Goal: Communication & Community: Answer question/provide support

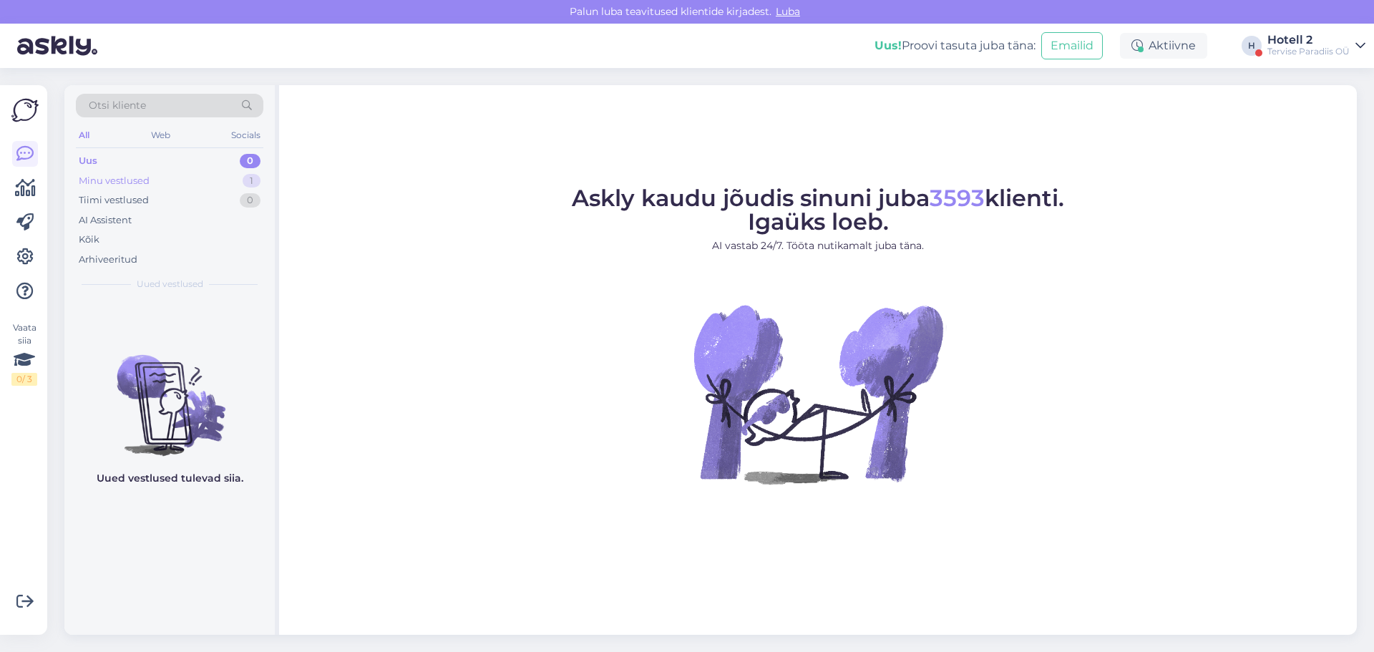
click at [232, 181] on div "Minu vestlused 1" at bounding box center [169, 181] width 187 height 20
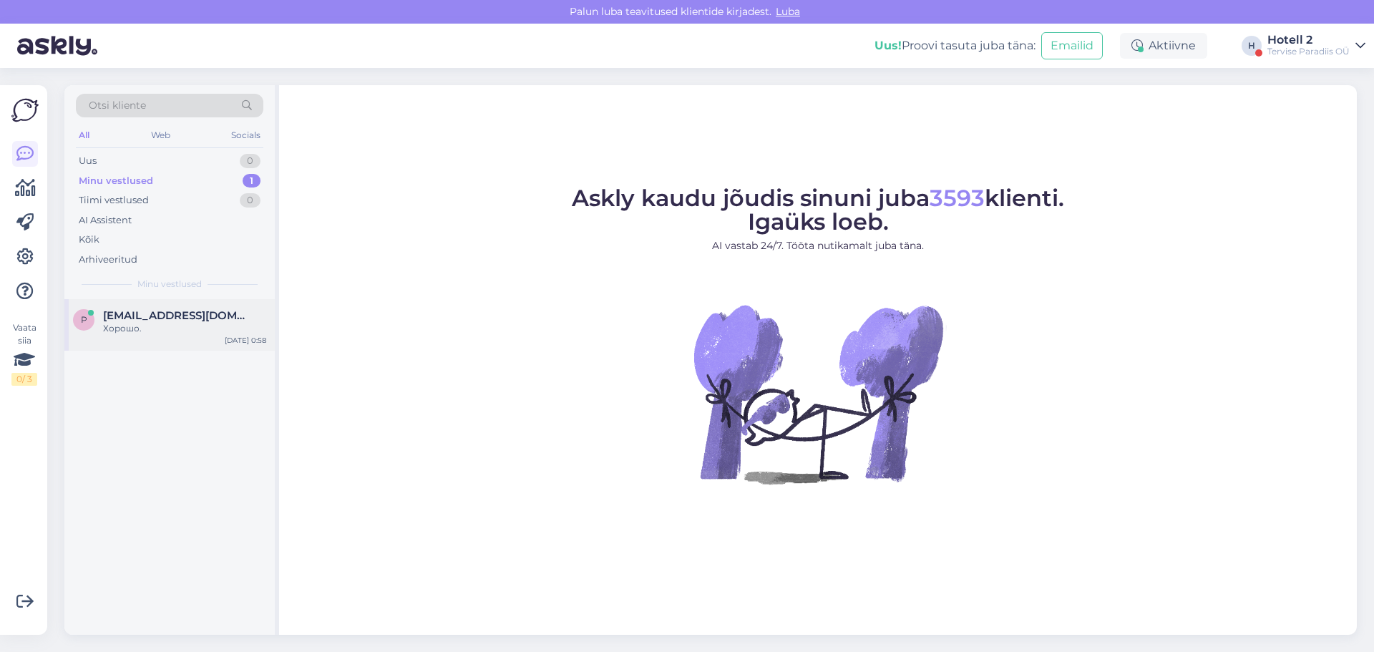
click at [187, 313] on div "[EMAIL_ADDRESS][DOMAIN_NAME]" at bounding box center [184, 315] width 163 height 13
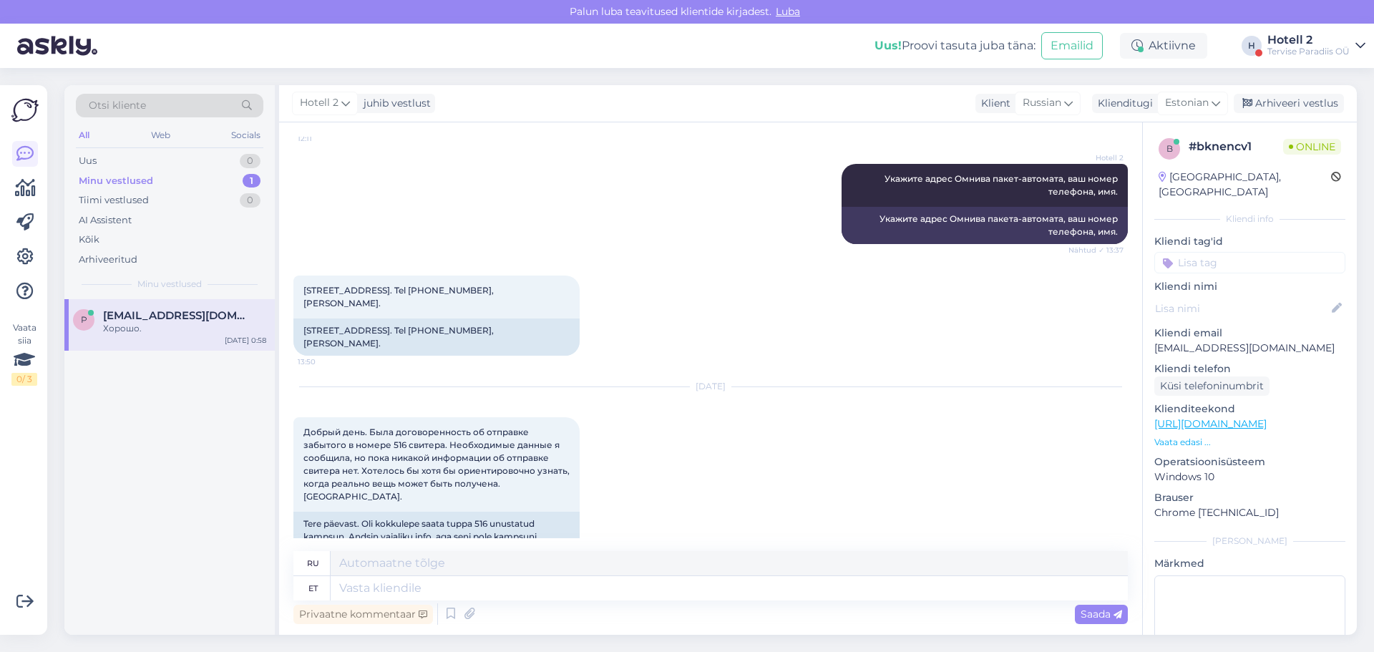
scroll to position [990, 0]
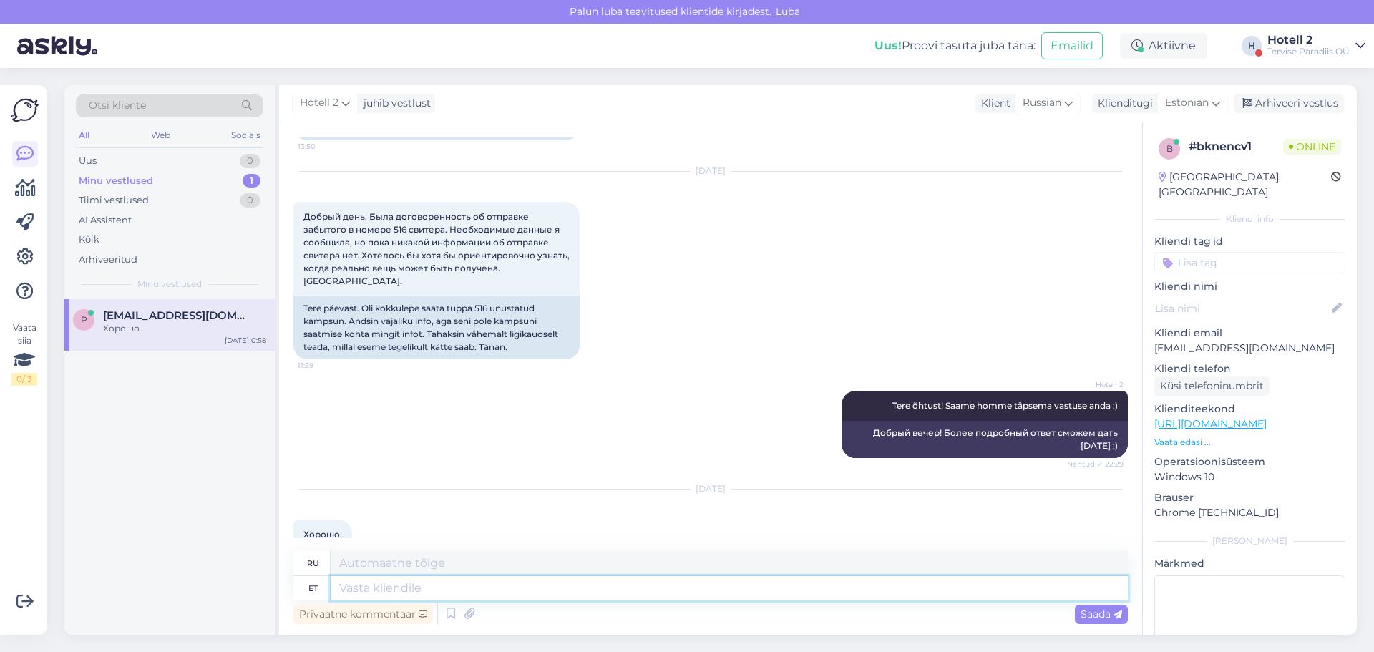
click at [361, 584] on textarea at bounding box center [729, 588] width 797 height 24
type textarea "Pakk on"
type textarea "Упаковка"
type textarea "Pakk on s"
type textarea "Пакет есть"
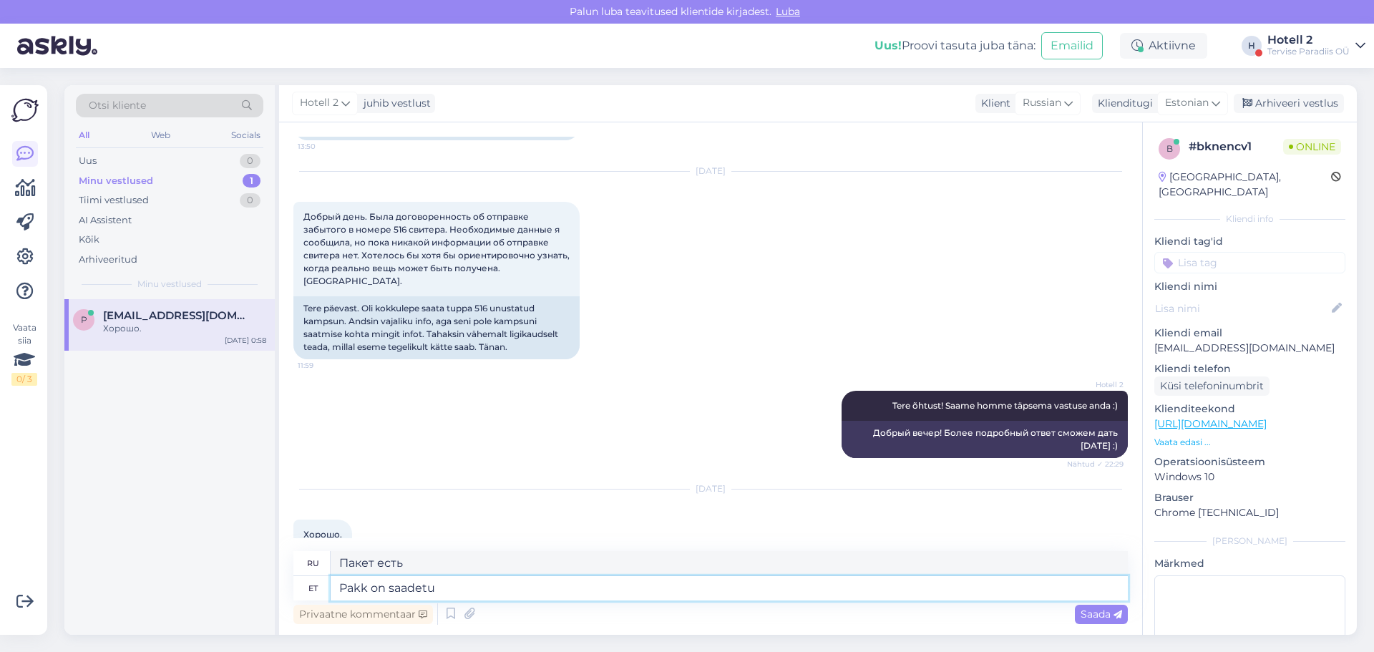
type textarea "Pakk on saadetud"
type textarea "Посылка отправлена."
type textarea "Pakk on saadetud ja v"
type textarea "Посылка была отправлена ​​и"
type textarea "Pakk on saadetud ja varsti"
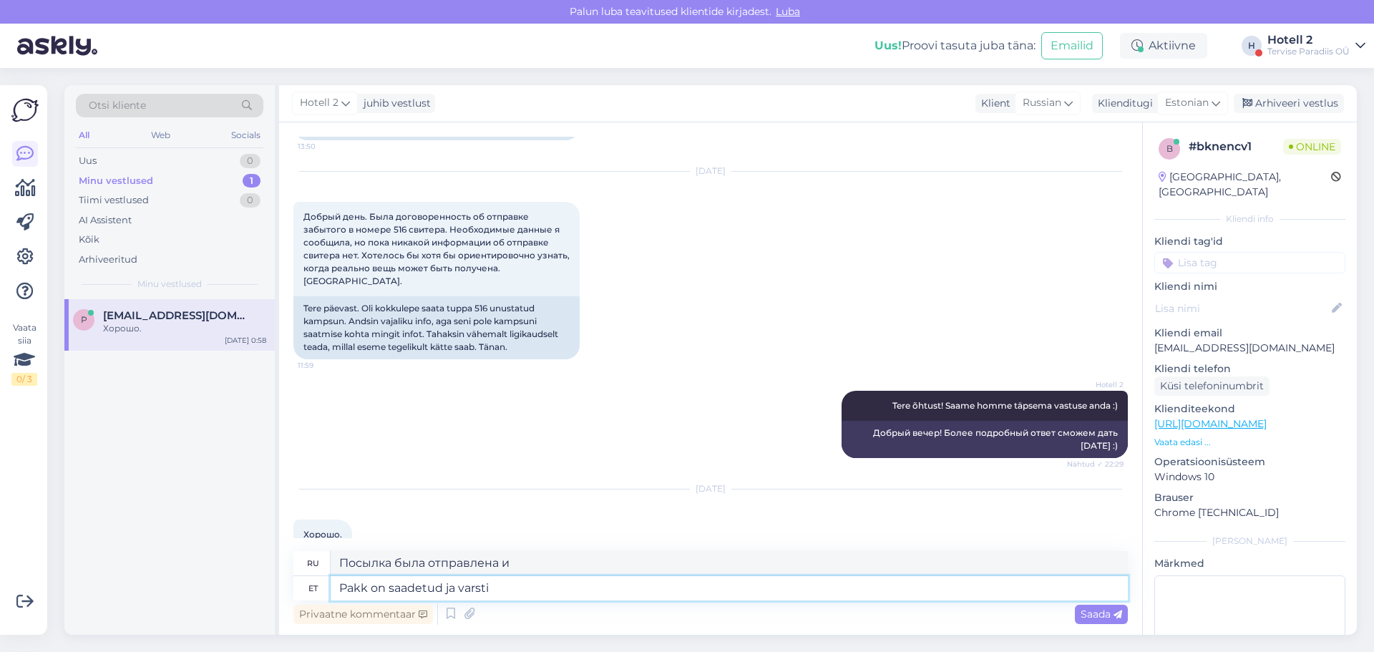
type textarea "Посылка отправлена ​​и скоро прибудет."
type textarea "Pakk on saadetud ja varsti peaksite s"
type textarea "Посылка отправлена ​​и скоро вы ее получите."
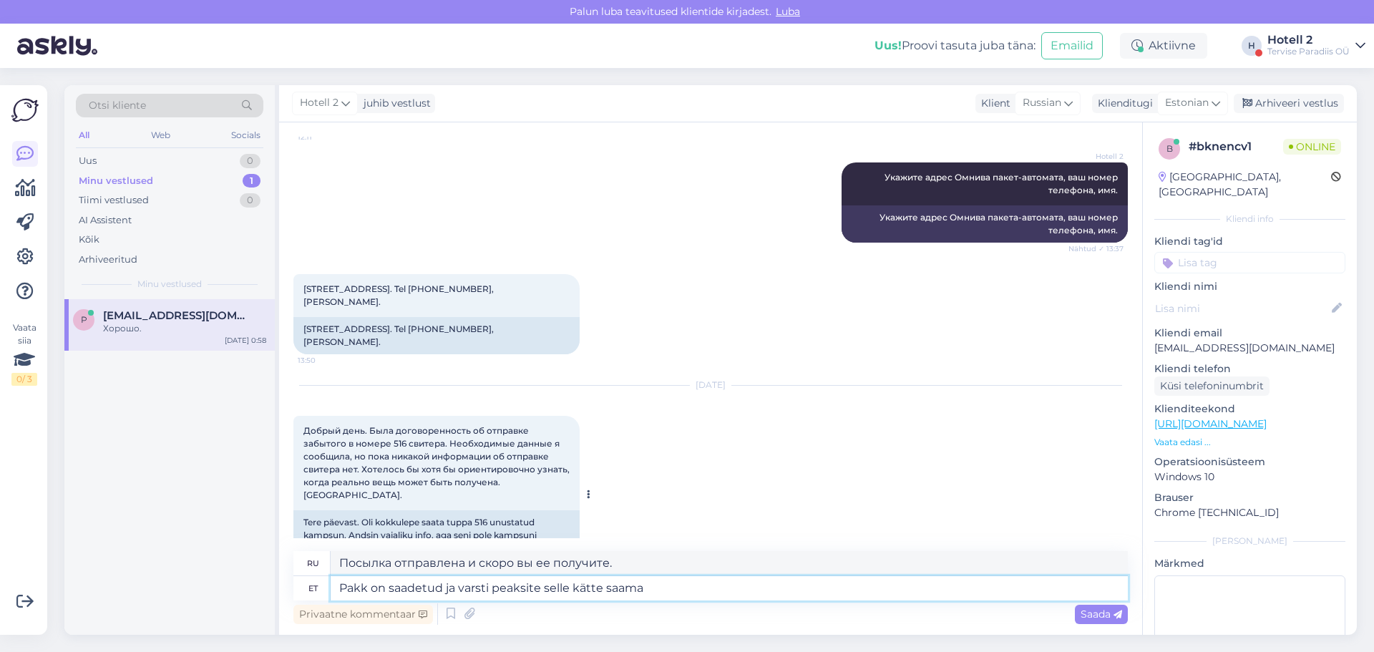
scroll to position [632, 0]
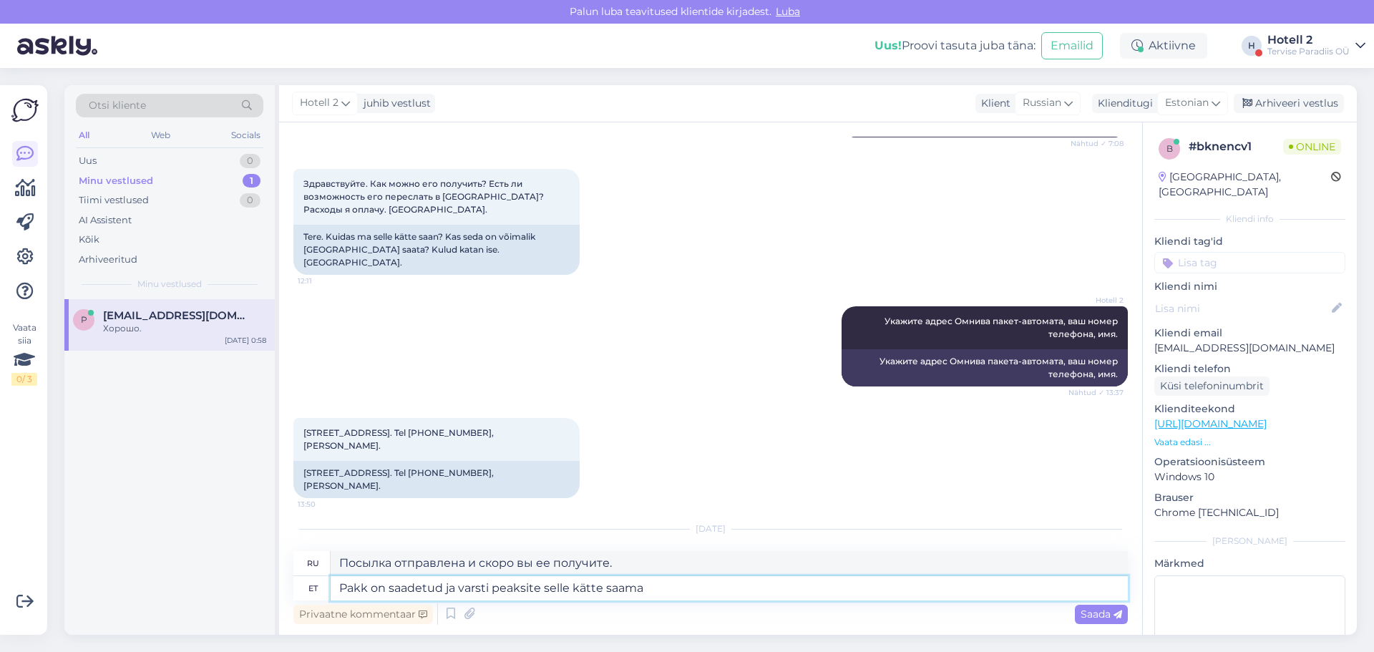
type textarea "Pakk on saadetud ja varsti peaksite selle kätte saama"
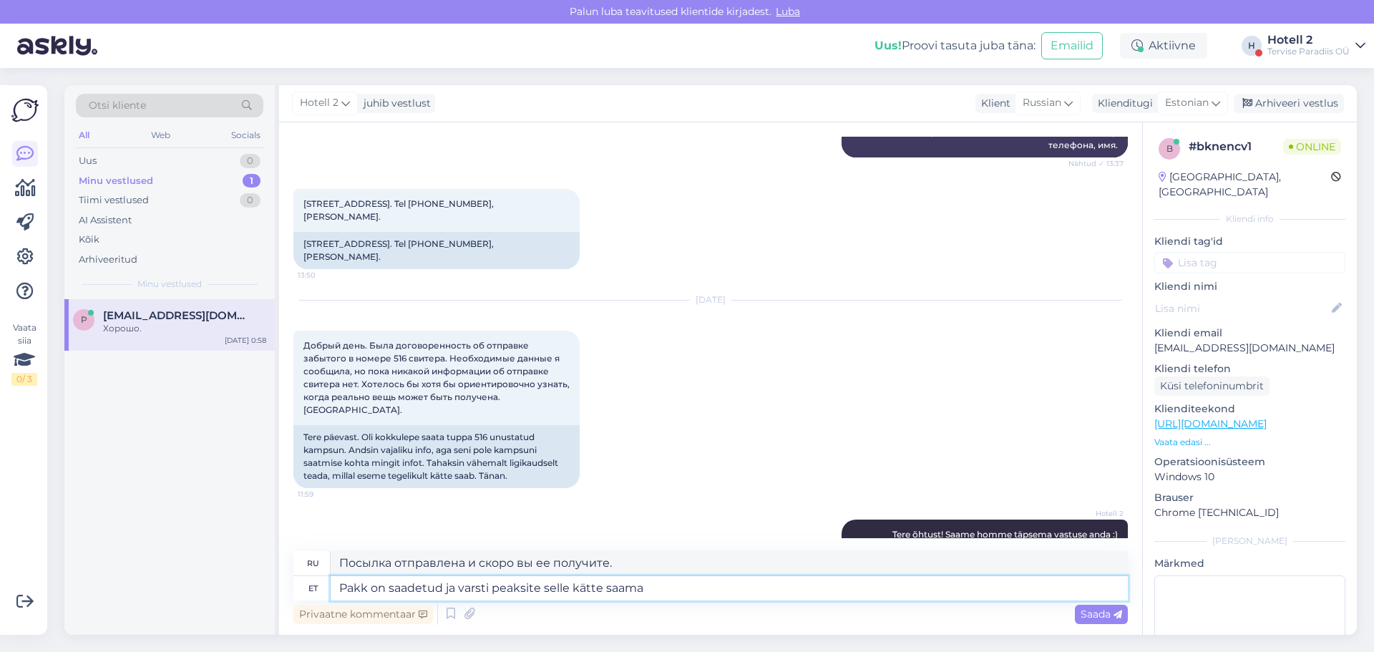
scroll to position [990, 0]
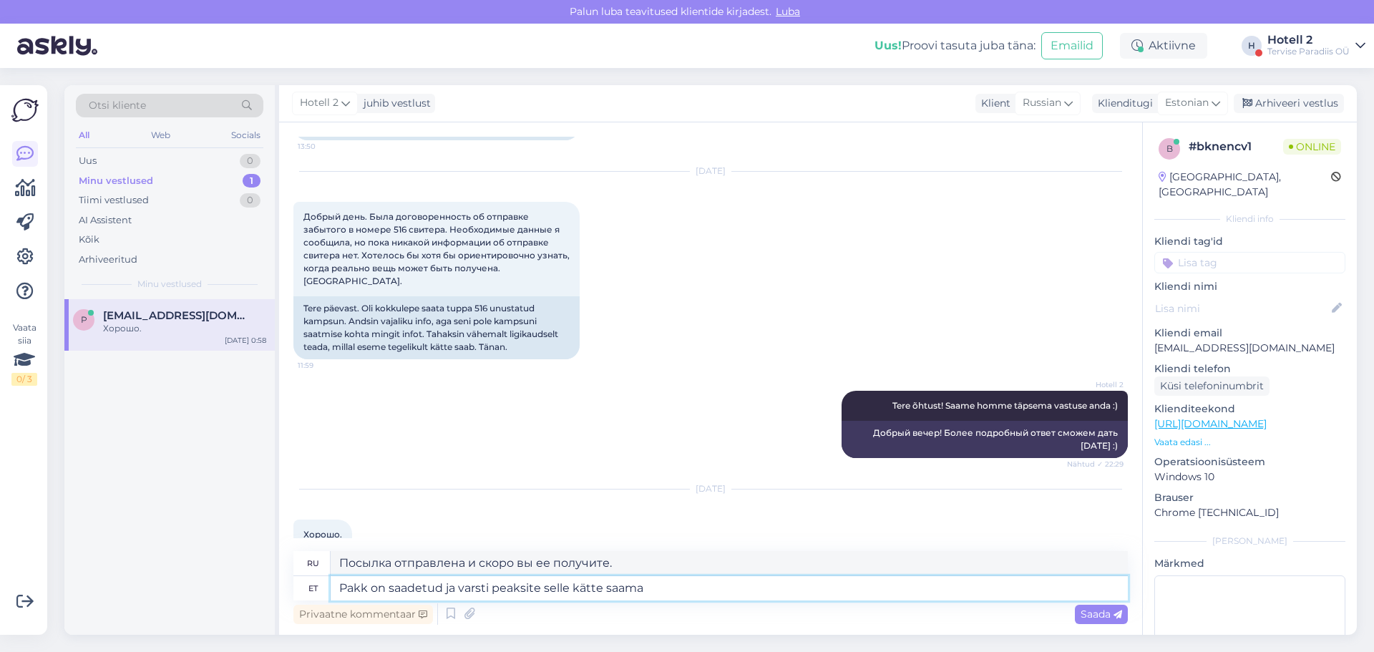
drag, startPoint x: 657, startPoint y: 594, endPoint x: 311, endPoint y: 586, distance: 346.4
click at [311, 586] on div "et Pakk on saadetud ja varsti peaksite selle kätte saama" at bounding box center [710, 588] width 834 height 24
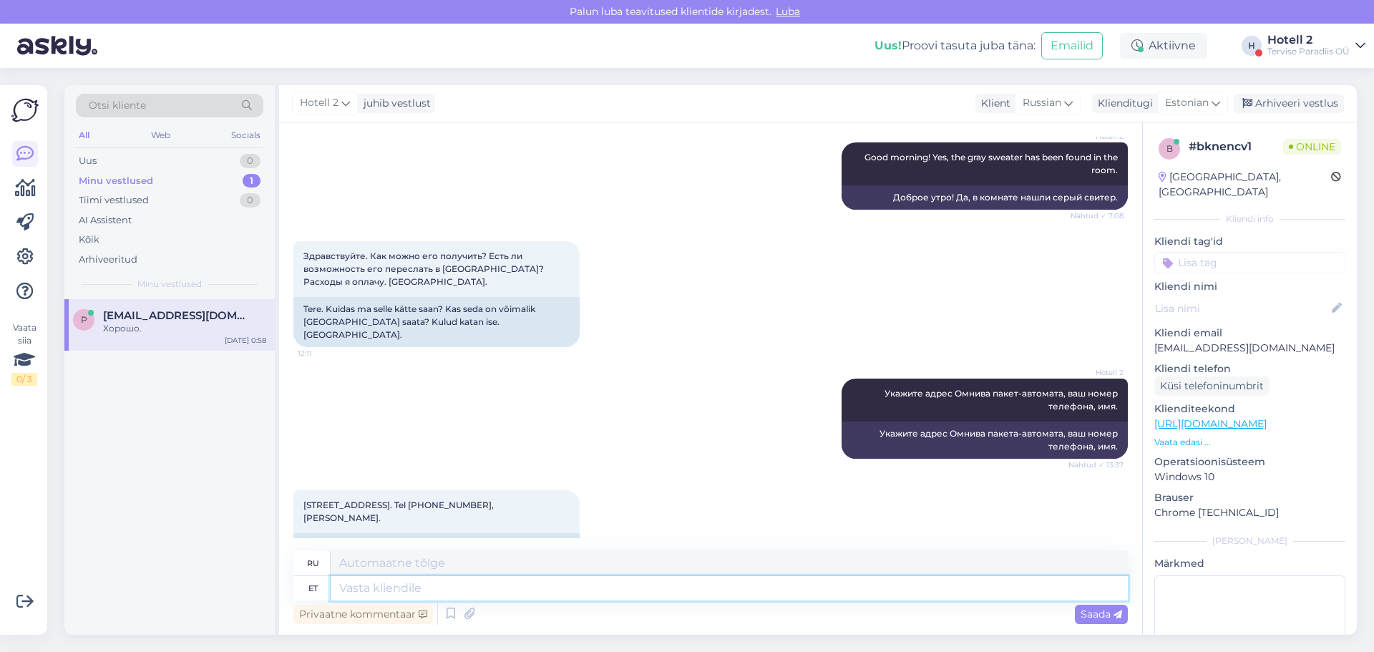
scroll to position [632, 0]
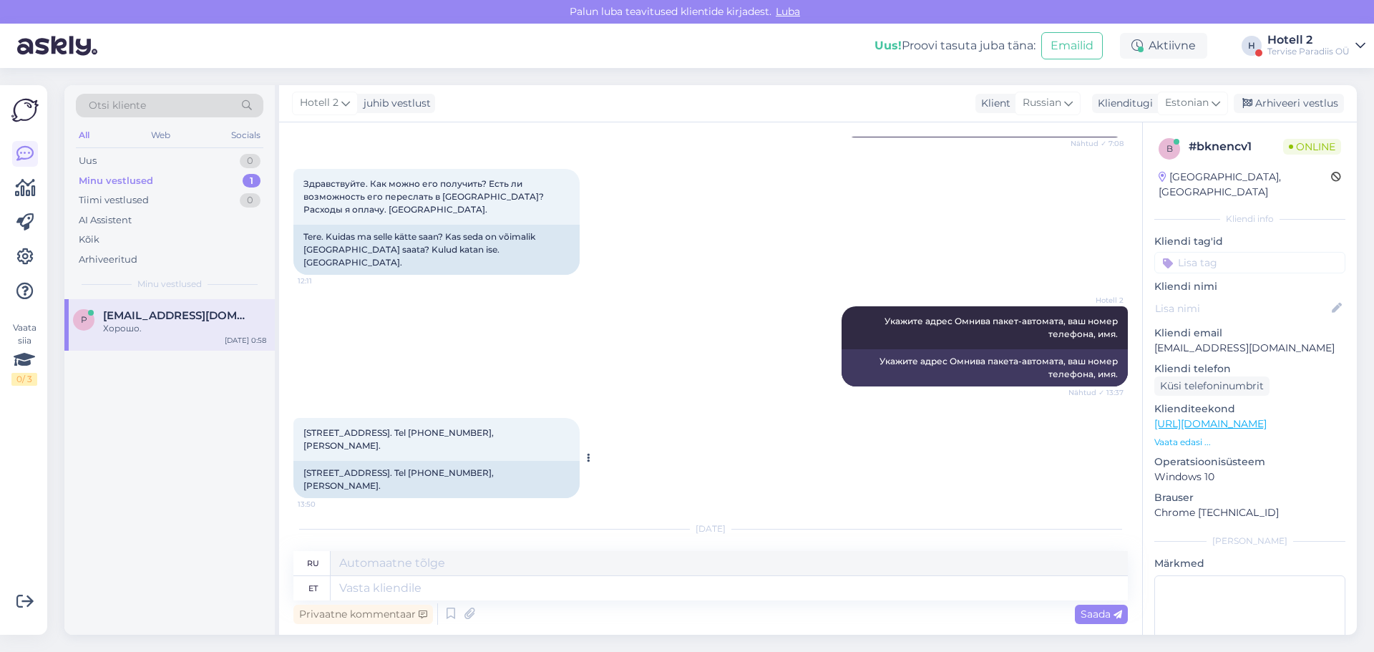
click at [553, 461] on div "[STREET_ADDRESS]. Tel [PHONE_NUMBER], [PERSON_NAME]." at bounding box center [436, 479] width 286 height 37
drag, startPoint x: 551, startPoint y: 446, endPoint x: 494, endPoint y: 446, distance: 56.5
click at [494, 461] on div "[STREET_ADDRESS]. Tel [PHONE_NUMBER], [PERSON_NAME]." at bounding box center [436, 479] width 286 height 37
copy div "[PERSON_NAME]"
